Goal: Information Seeking & Learning: Check status

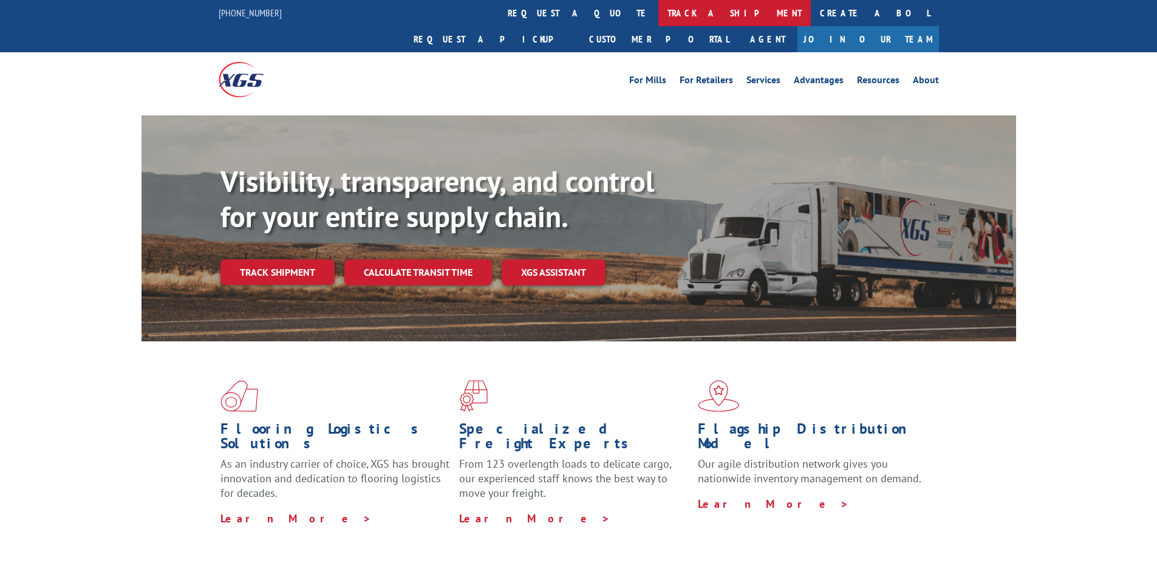
click at [658, 14] on link "track a shipment" at bounding box center [734, 13] width 152 height 26
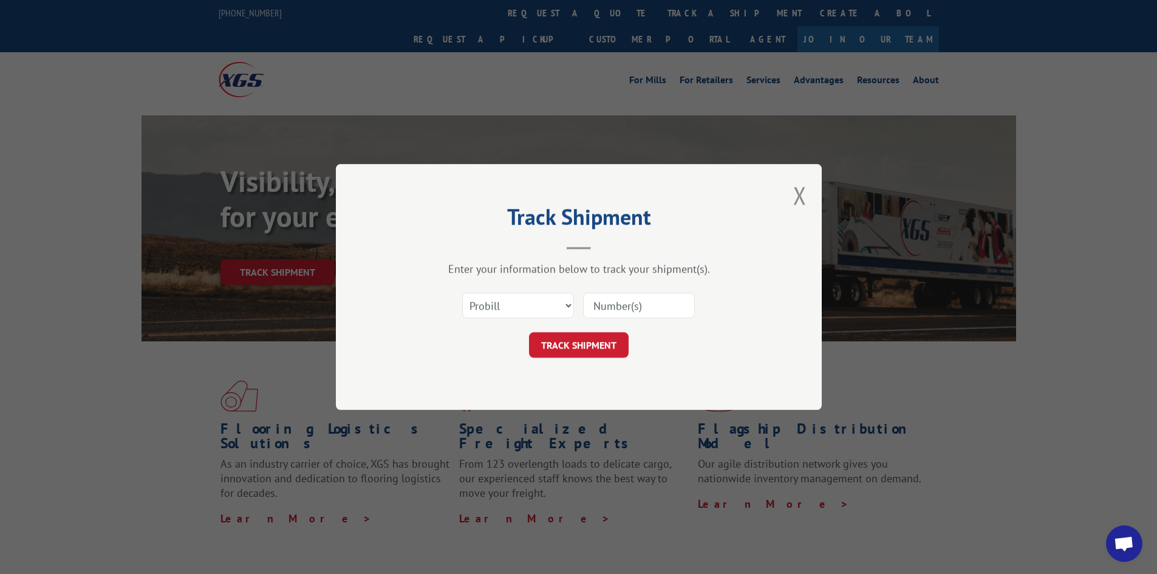
click at [527, 290] on div "Select category... Probill BOL PO" at bounding box center [579, 305] width 364 height 40
click at [531, 310] on select "Select category... Probill BOL PO" at bounding box center [518, 306] width 112 height 26
select select "bol"
click at [462, 293] on select "Select category... Probill BOL PO" at bounding box center [518, 306] width 112 height 26
click at [606, 306] on input at bounding box center [639, 306] width 112 height 26
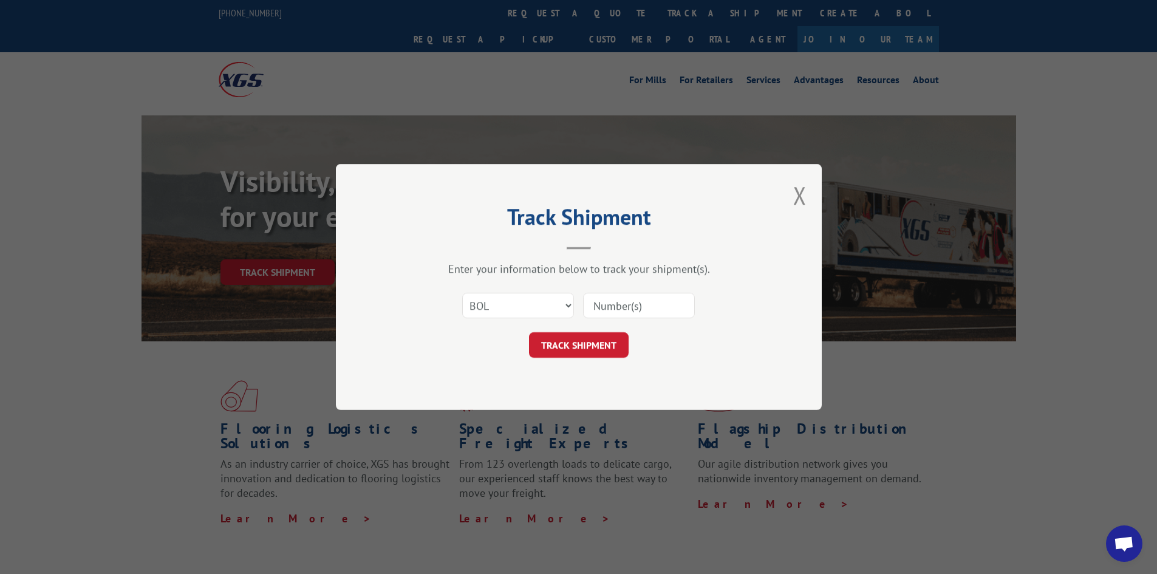
paste input "242974"
type input "242974"
click at [579, 340] on button "TRACK SHIPMENT" at bounding box center [579, 345] width 100 height 26
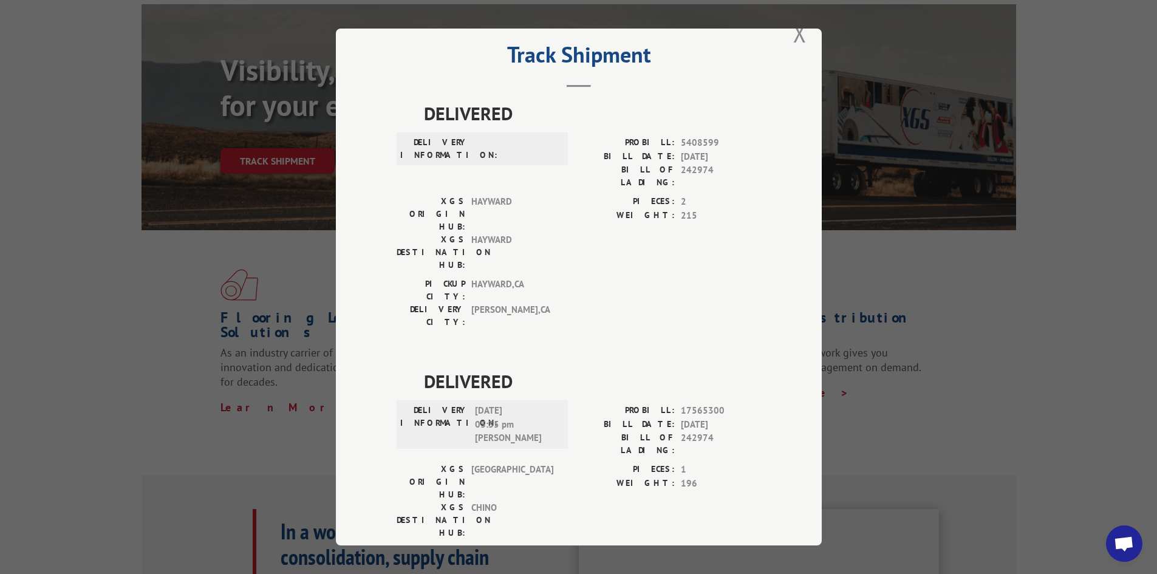
scroll to position [121, 0]
